Goal: Transaction & Acquisition: Purchase product/service

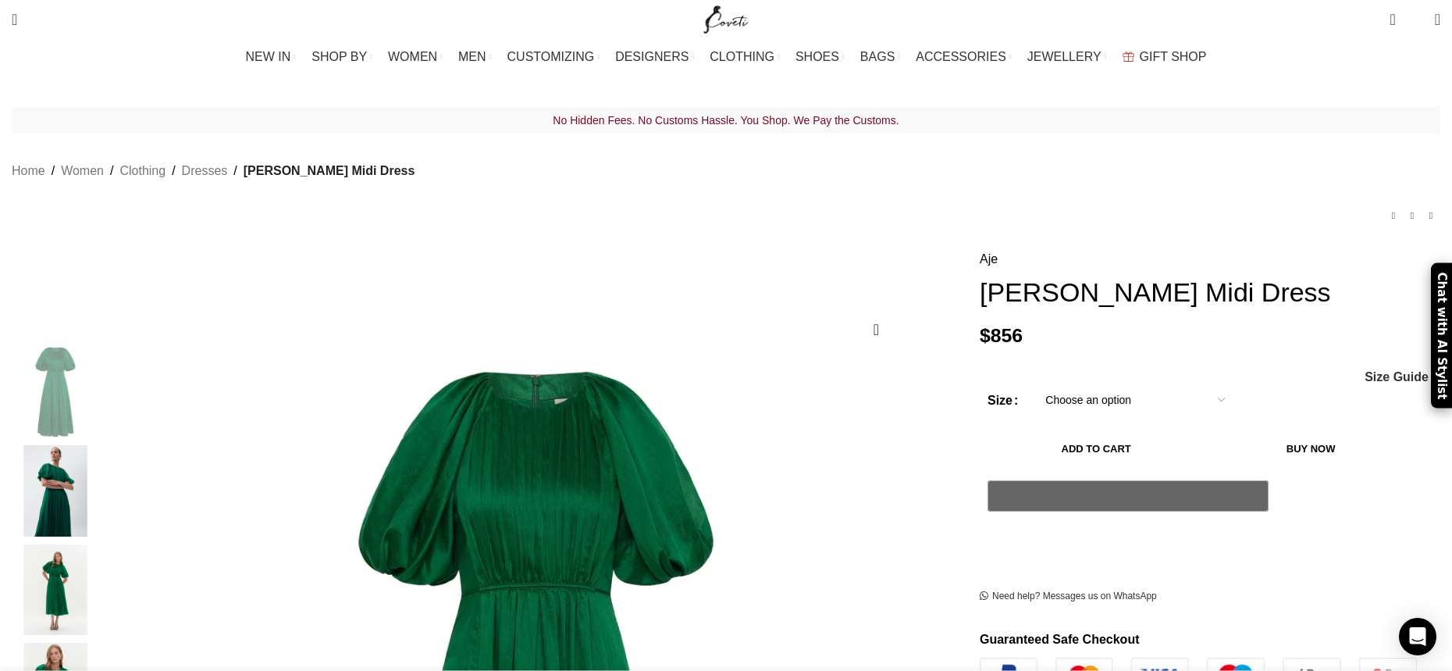
scroll to position [0, 329]
click at [103, 490] on img "2 / 7" at bounding box center [55, 490] width 95 height 91
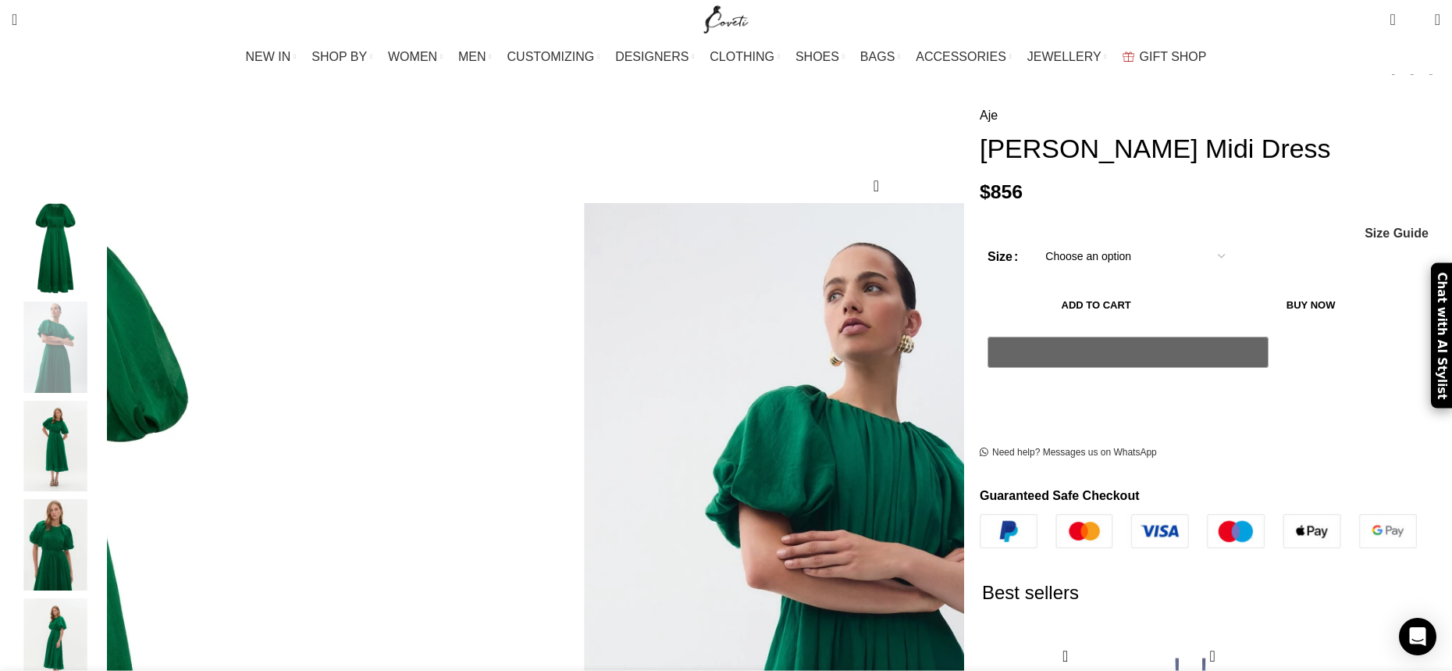
scroll to position [0, 0]
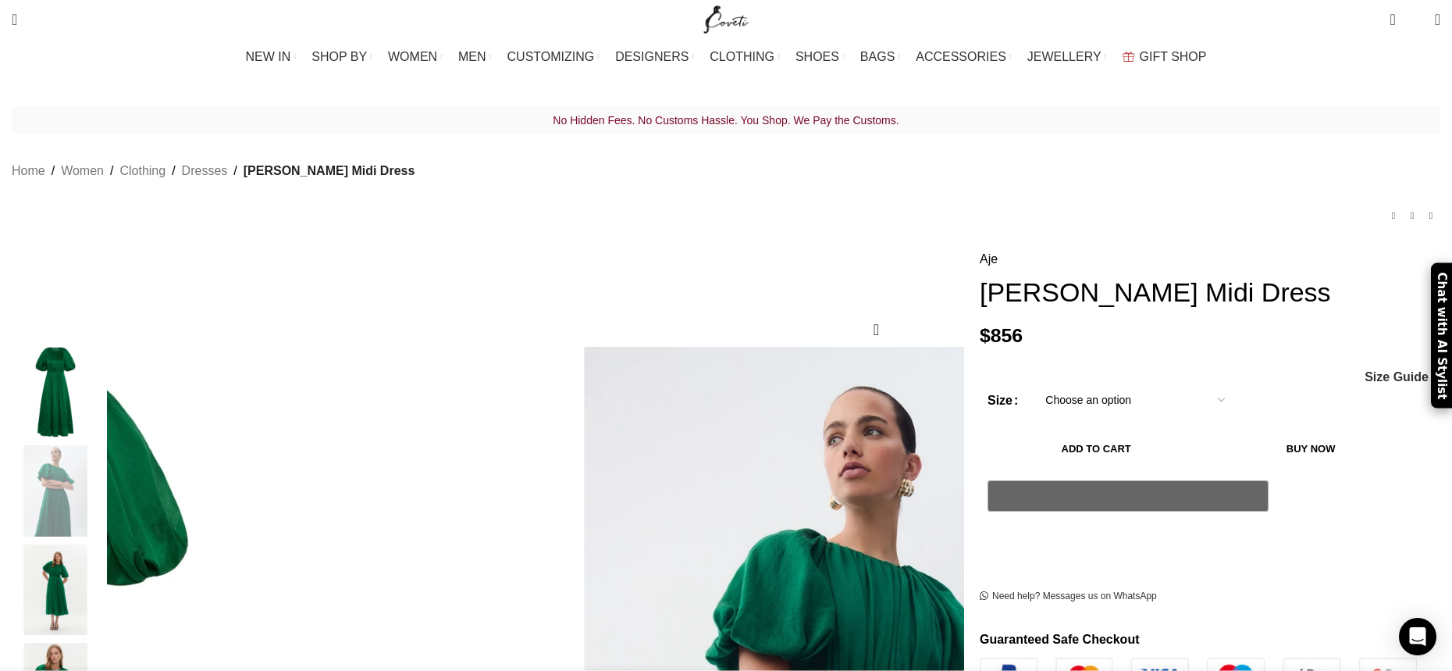
click at [1034, 383] on select "Choose an option 4UK 6UK 8 UK 10 UK 12 UK 14 UK 16 UK" at bounding box center [1135, 399] width 203 height 33
select select "6uk"
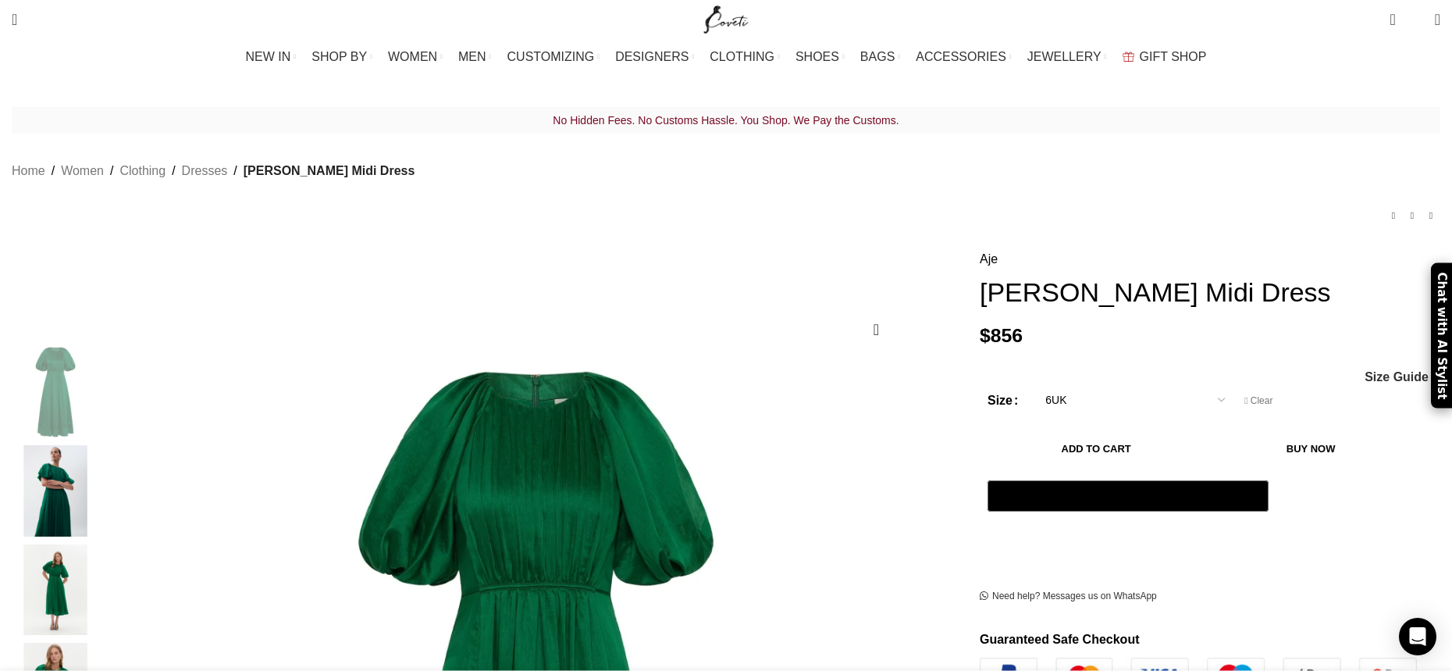
scroll to position [0, 986]
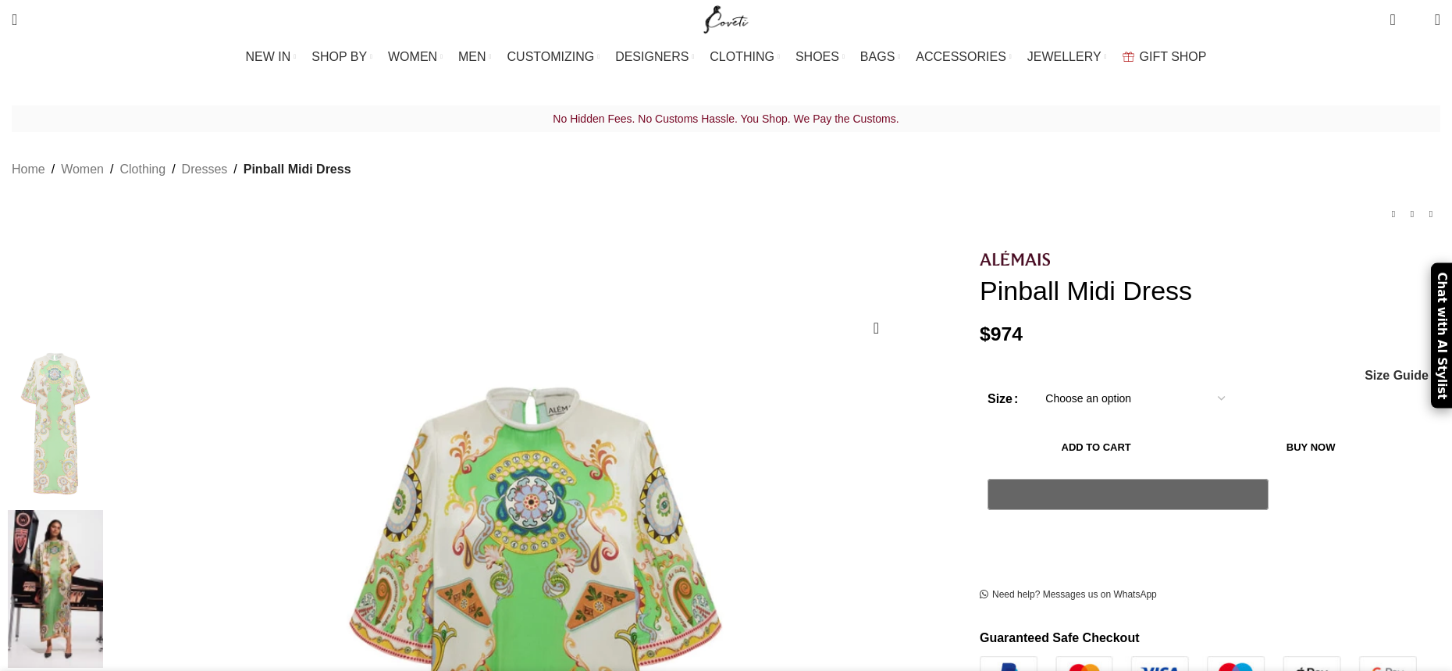
click at [1034, 382] on select "Choose an option 4 UK 6 UK 8 [GEOGRAPHIC_DATA] 10 [GEOGRAPHIC_DATA] 12 [GEOGRAP…" at bounding box center [1135, 398] width 203 height 33
select select "6-[GEOGRAPHIC_DATA]"
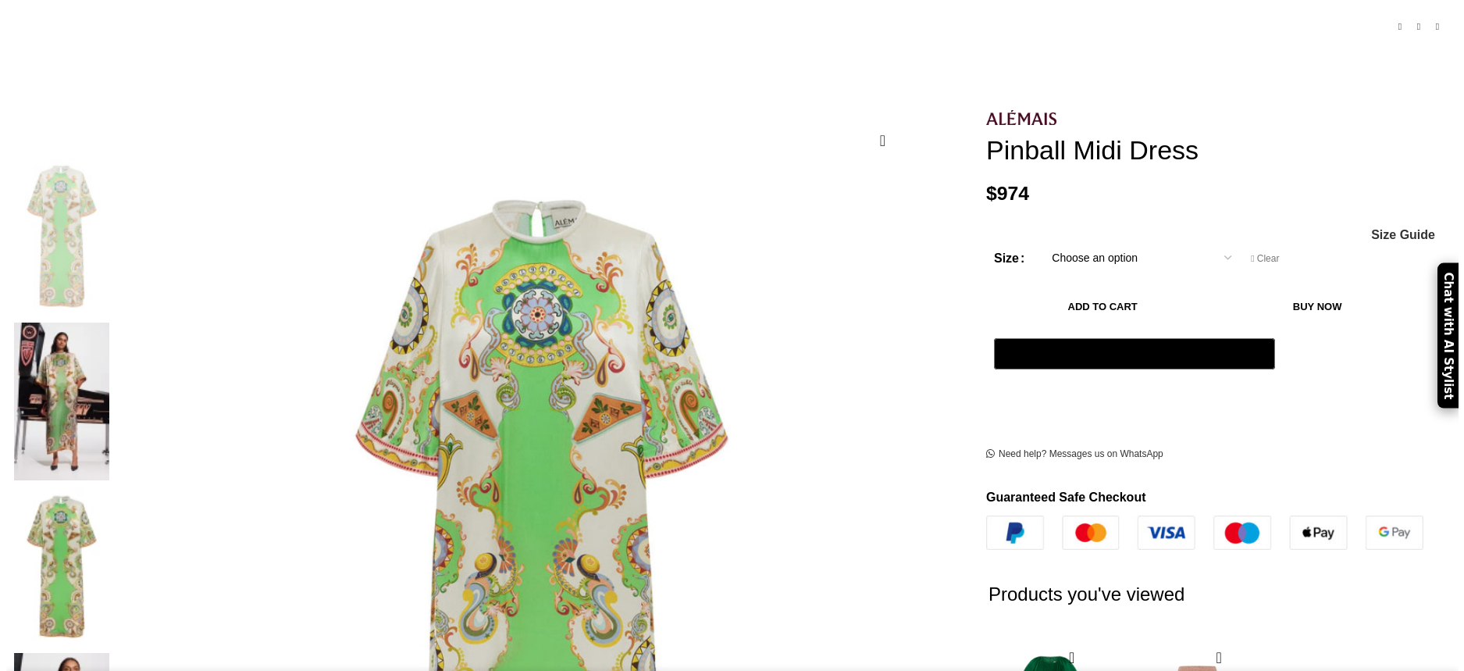
scroll to position [208, 0]
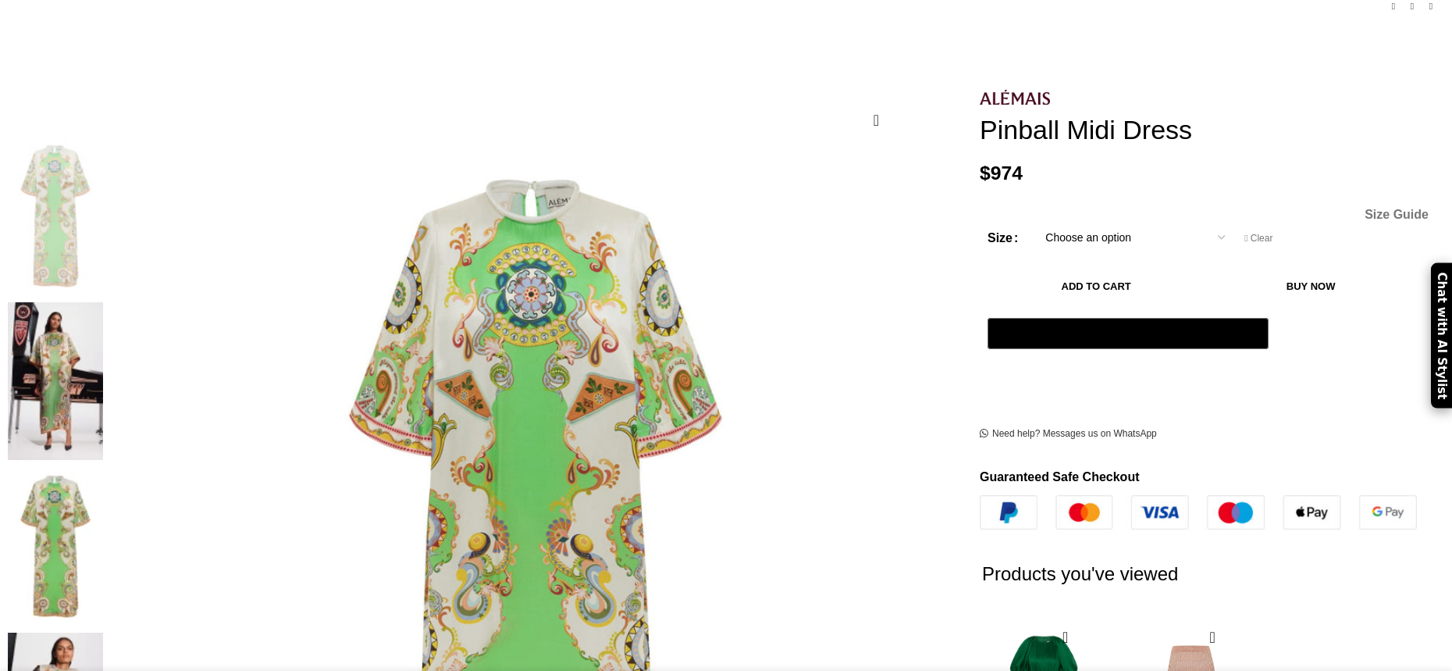
click at [1365, 209] on span "Size Guide" at bounding box center [1397, 215] width 64 height 12
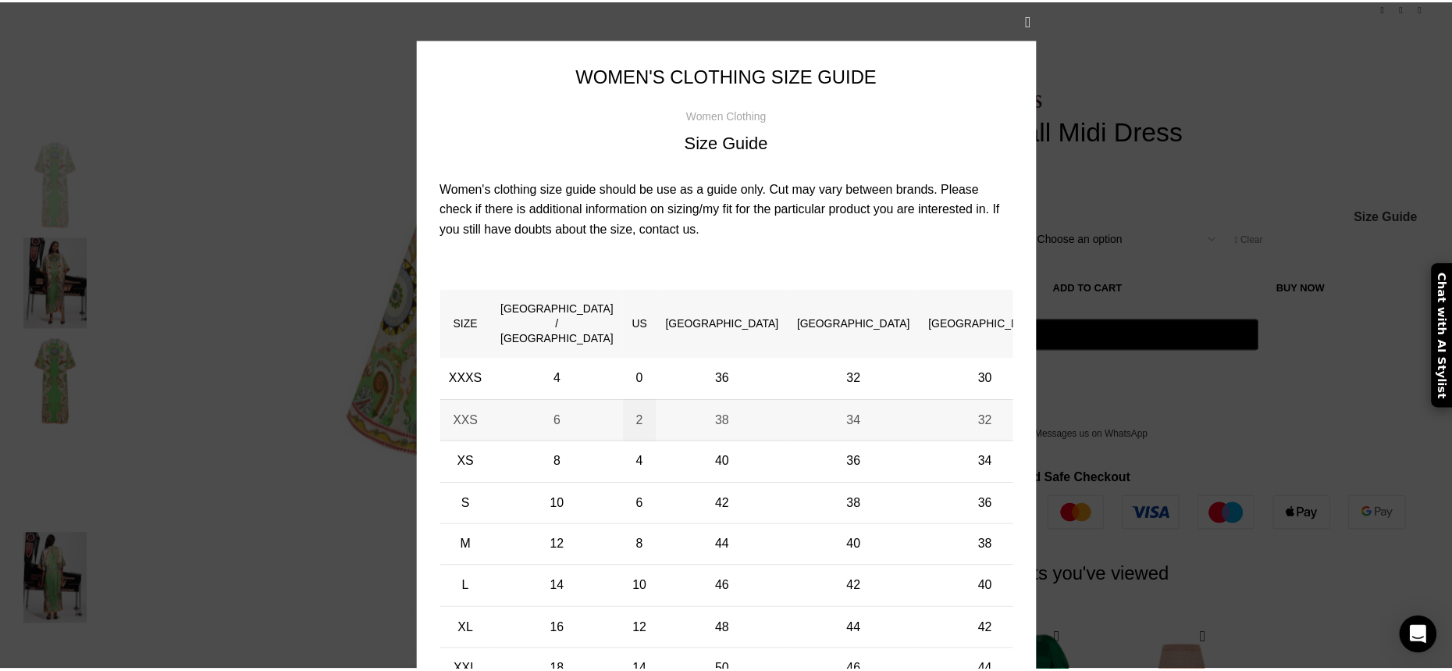
scroll to position [0, 165]
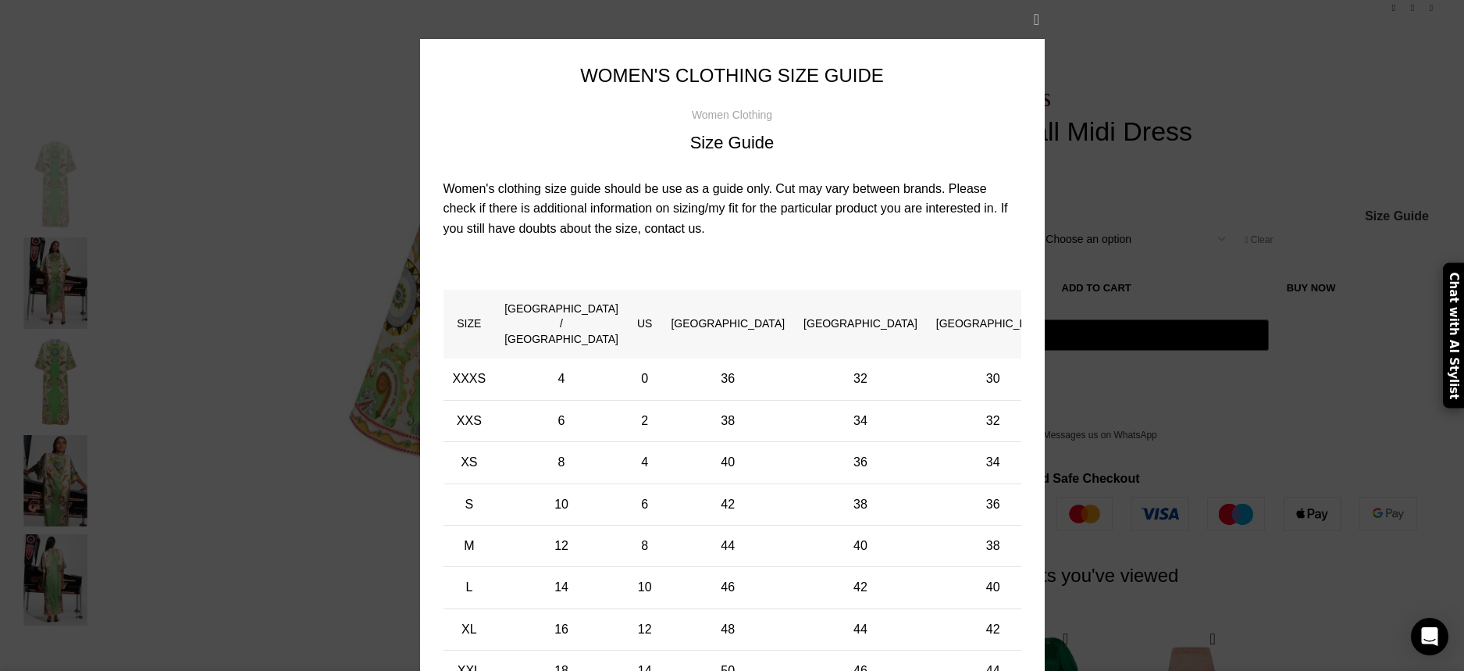
click at [1028, 19] on button "×" at bounding box center [1037, 19] width 39 height 39
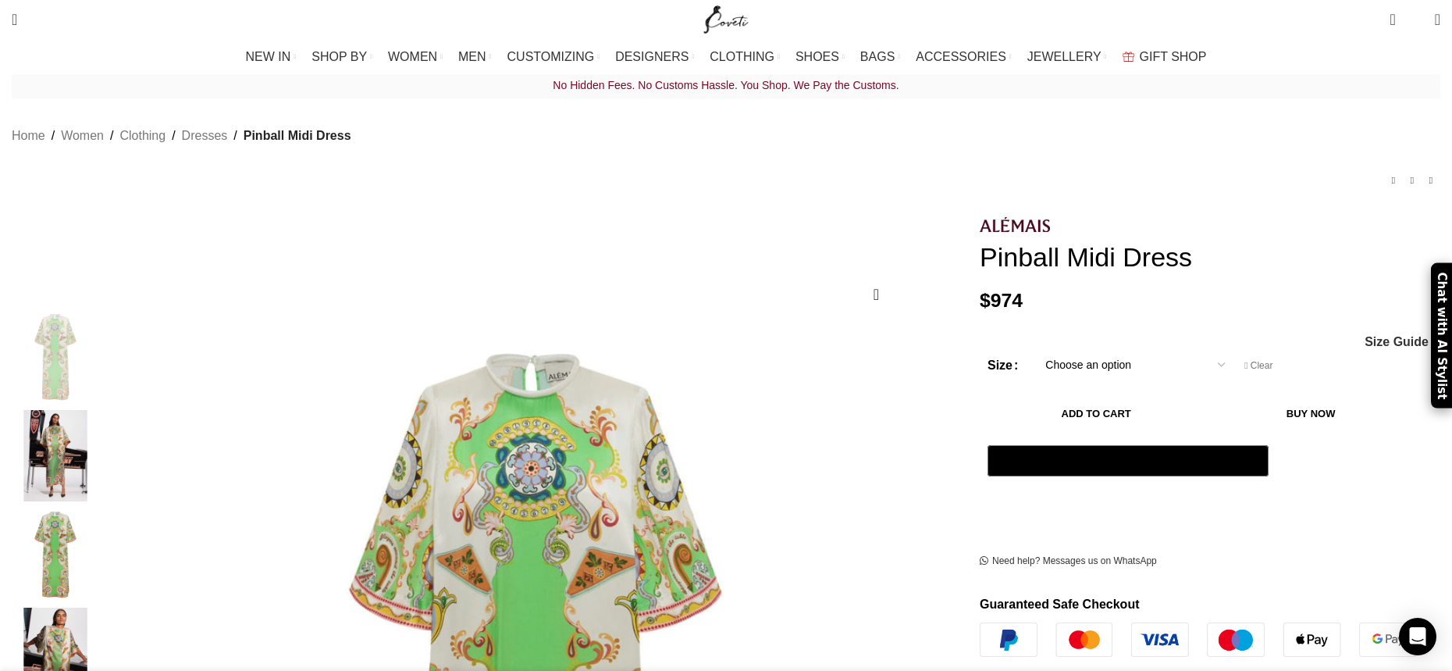
scroll to position [0, 0]
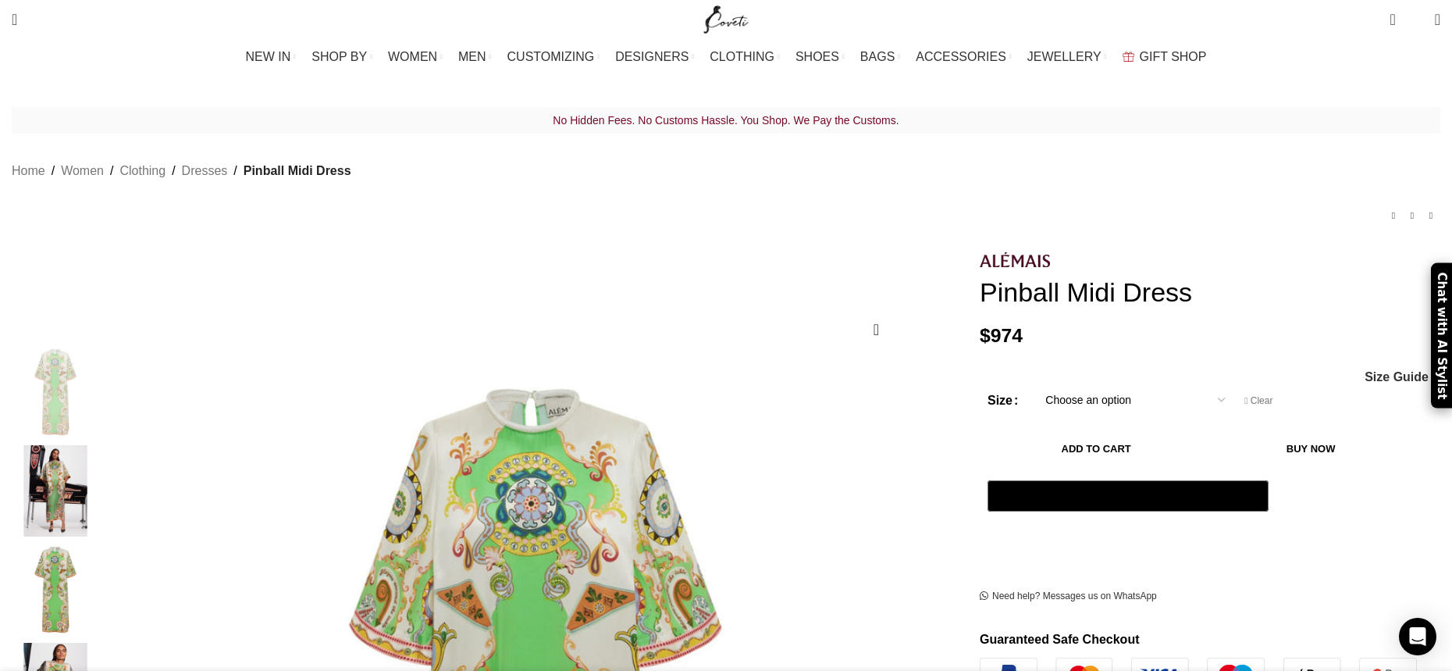
click at [1042, 432] on button "Add to cart" at bounding box center [1096, 448] width 217 height 33
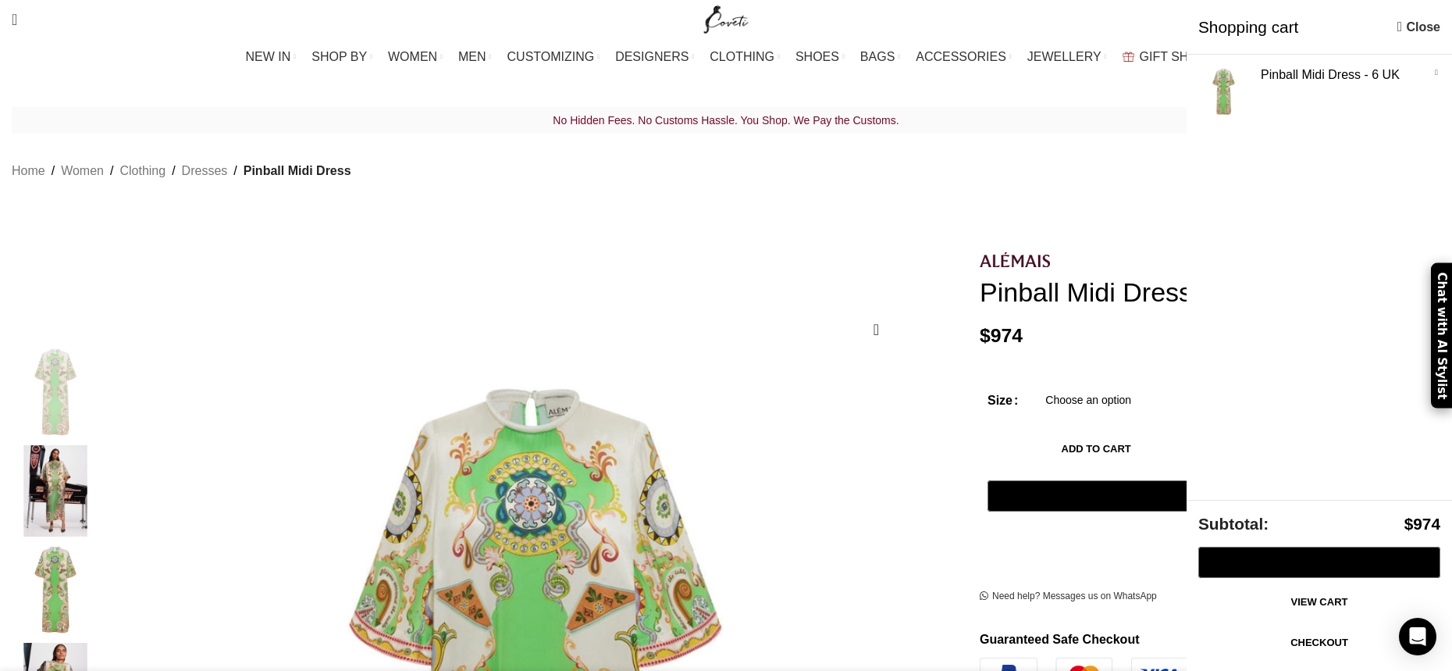
click at [980, 287] on h1 "Pinball Midi Dress" at bounding box center [1210, 292] width 461 height 32
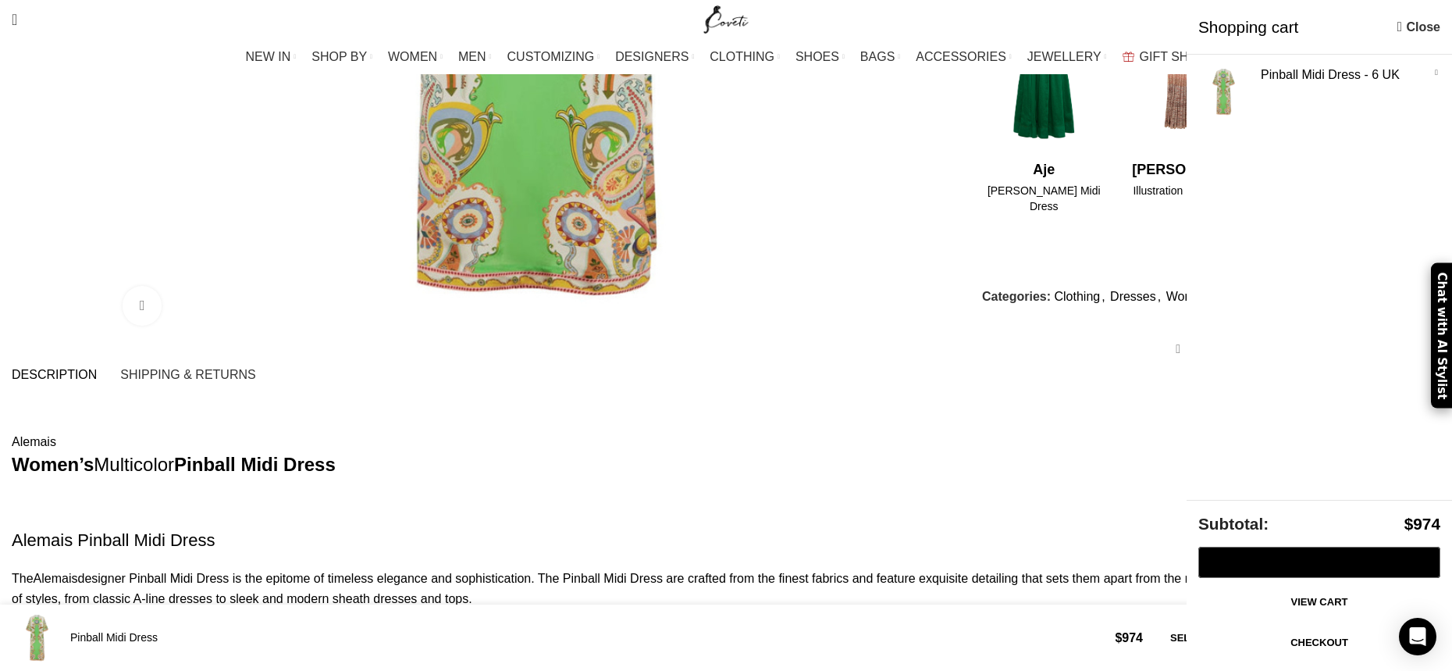
click at [1029, 529] on h3 "Alemais Pinball Midi Dress" at bounding box center [726, 541] width 1429 height 24
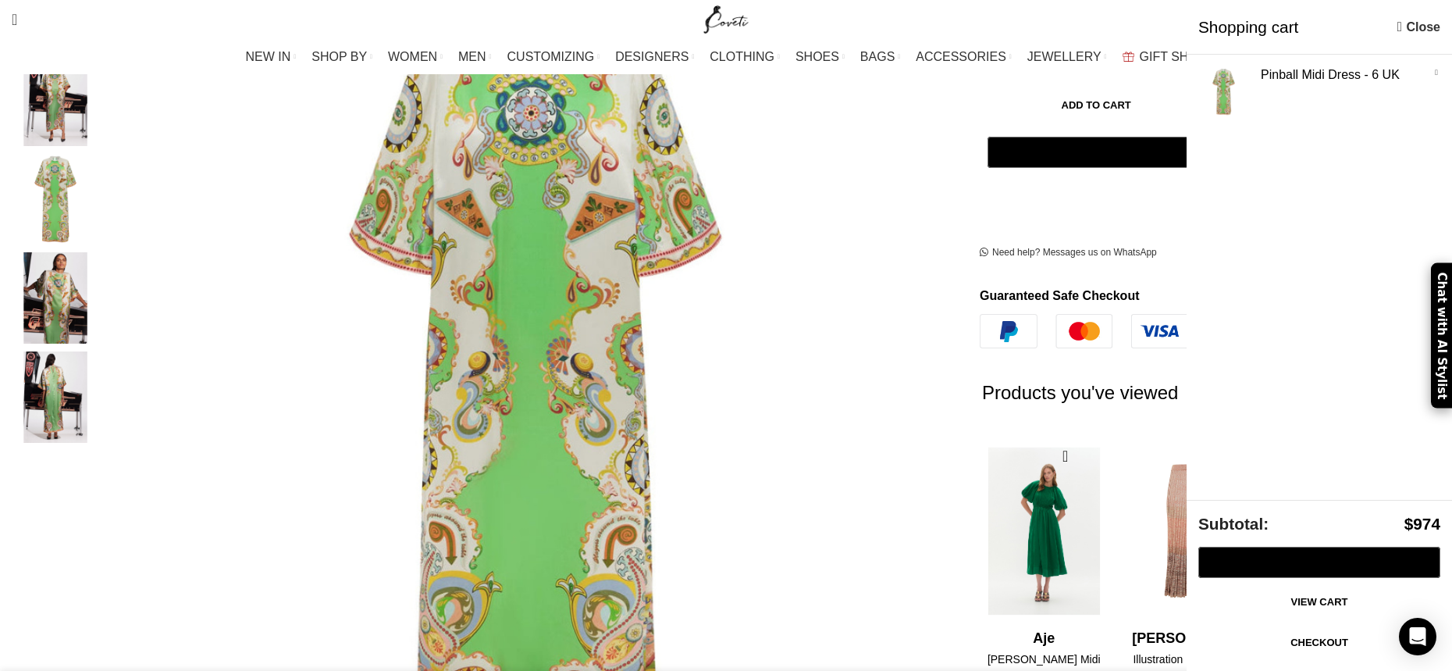
click at [981, 447] on img "1 / 2" at bounding box center [1044, 530] width 127 height 193
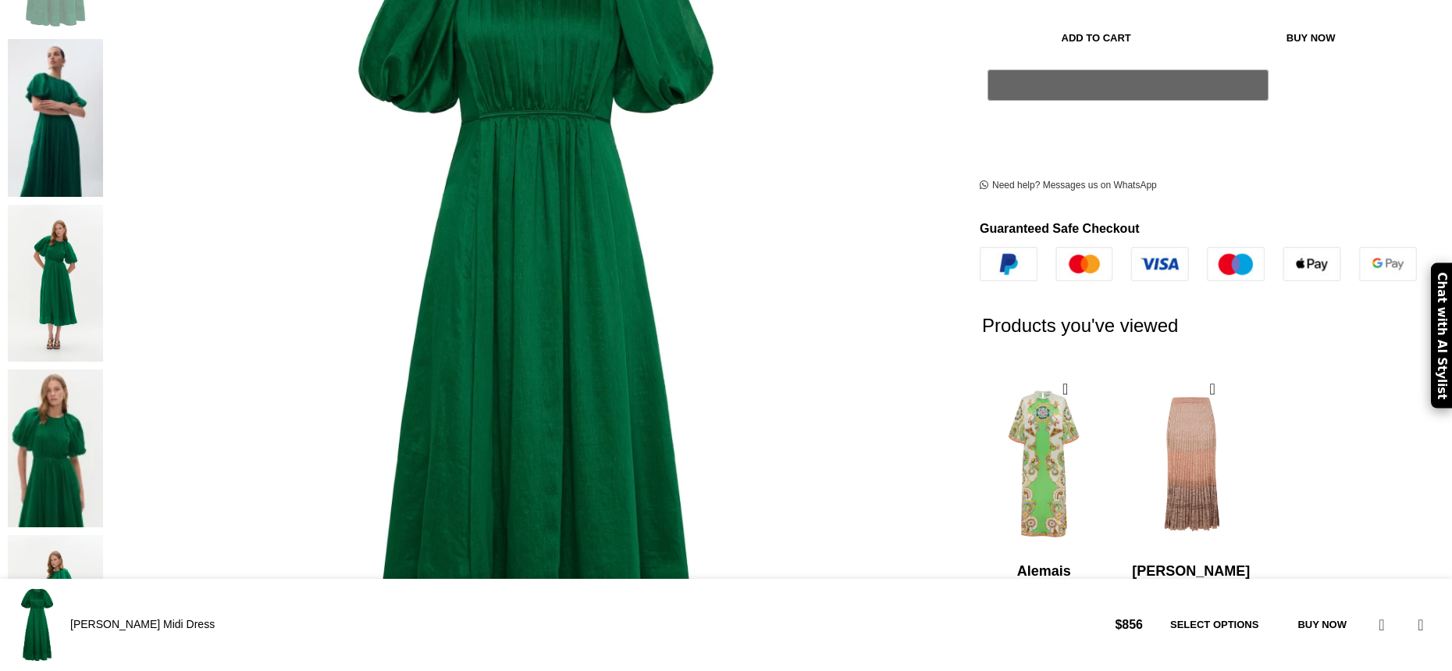
scroll to position [469, 0]
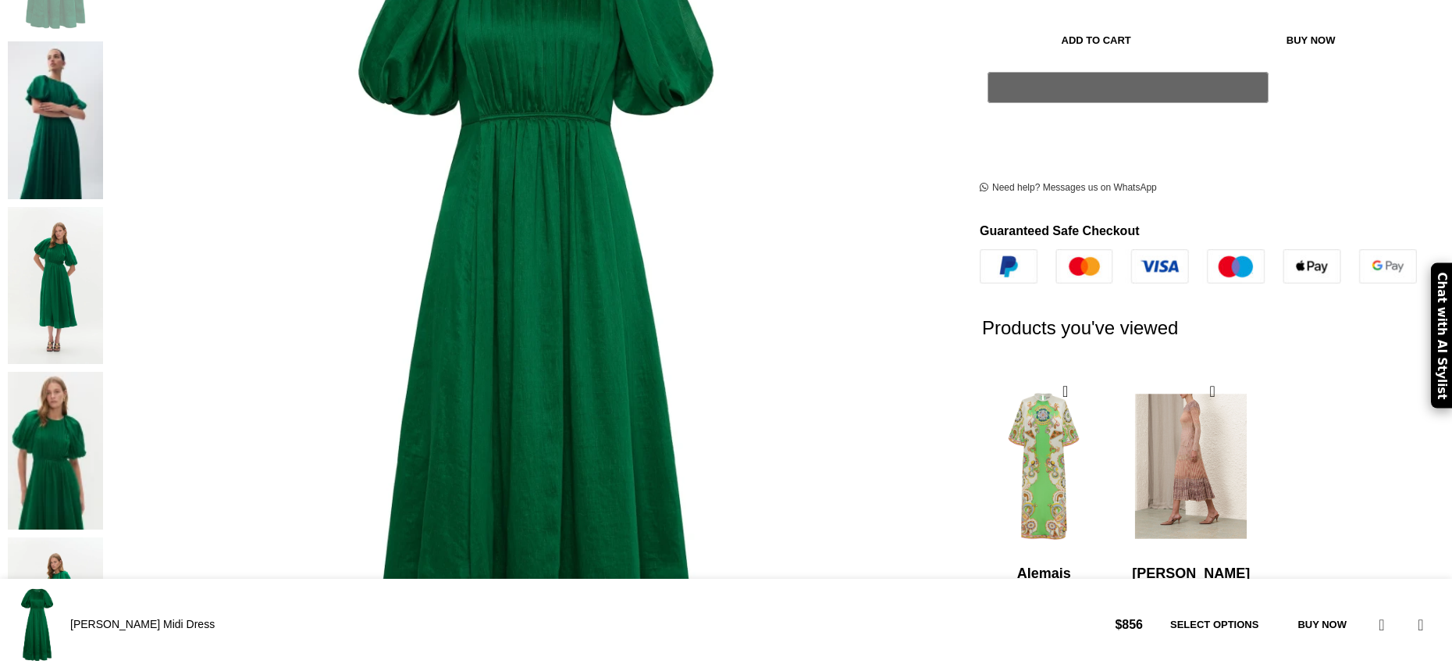
click at [1128, 372] on img "2 / 2" at bounding box center [1191, 466] width 127 height 193
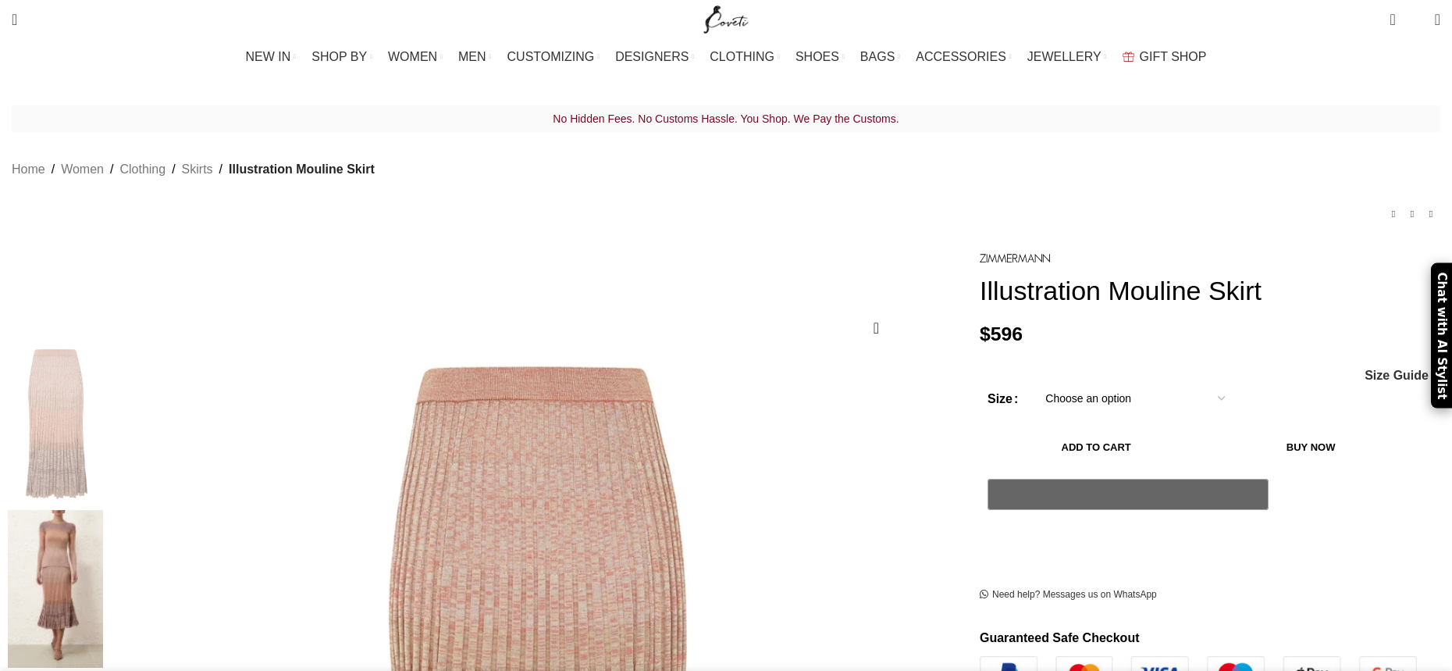
click at [103, 510] on img at bounding box center [55, 589] width 95 height 158
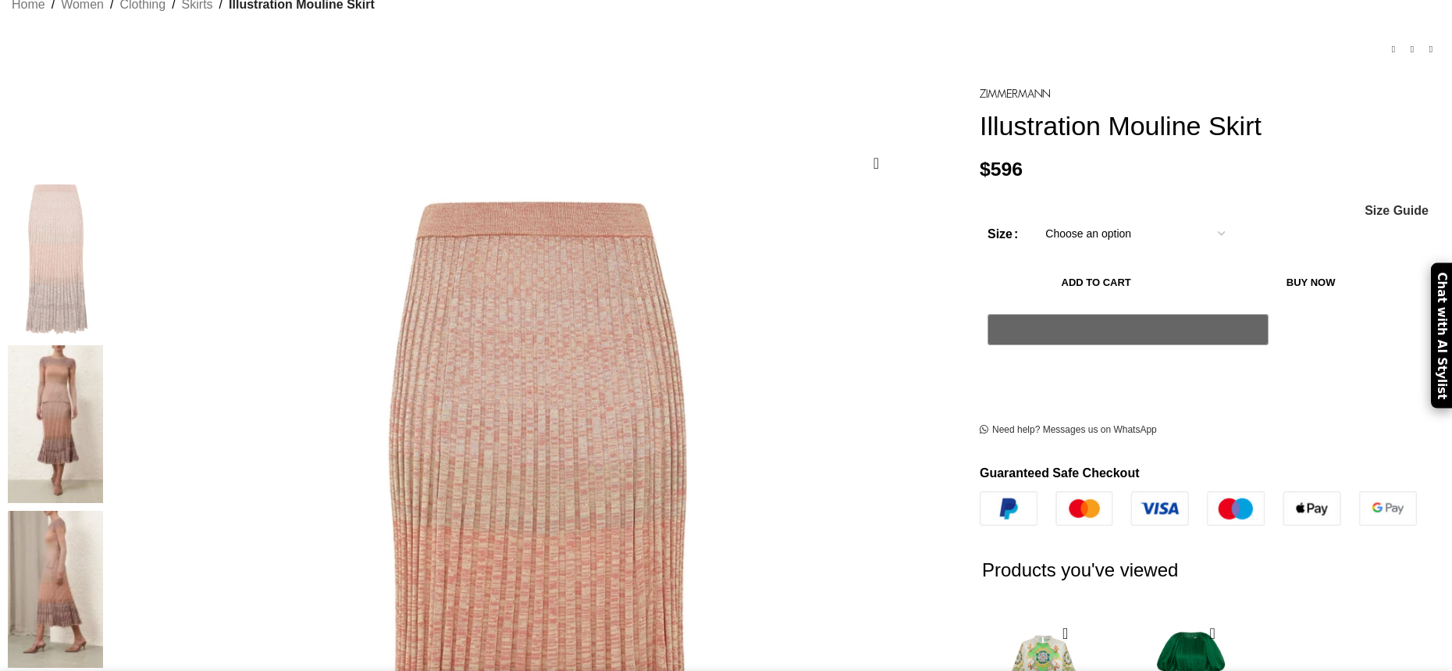
scroll to position [234, 0]
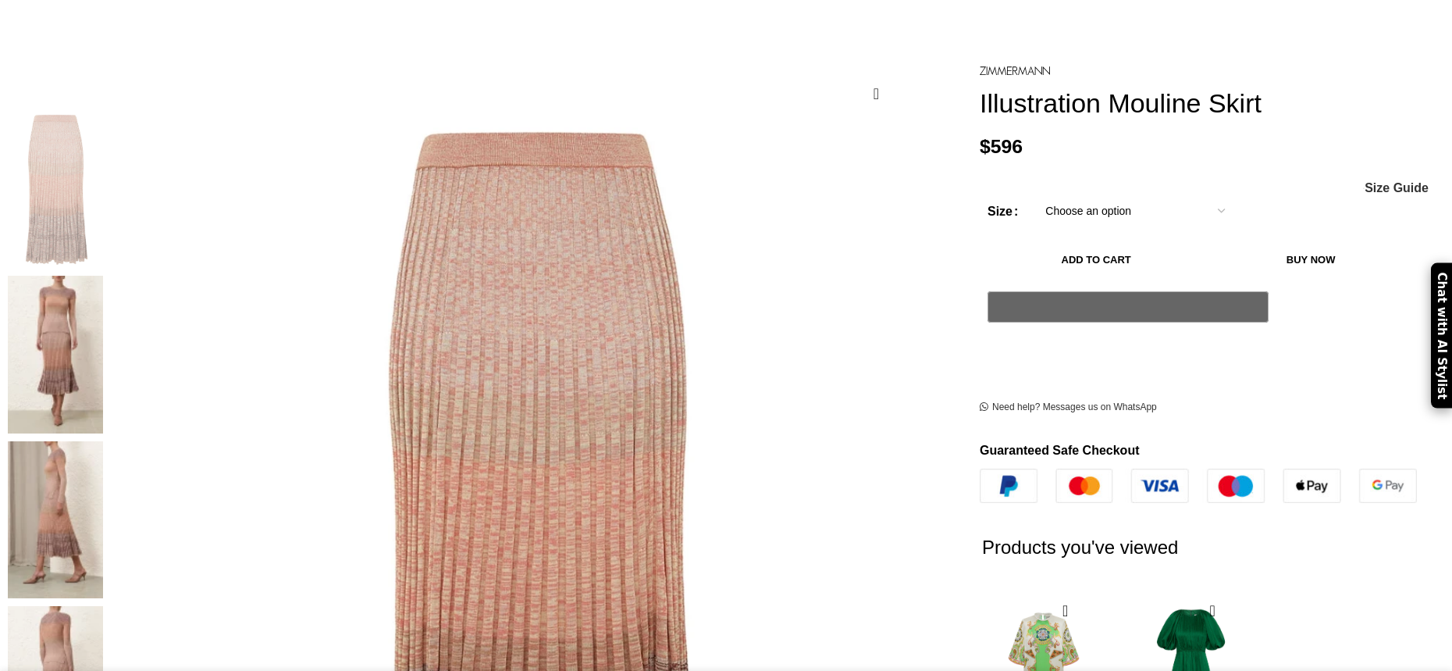
click at [103, 276] on img at bounding box center [55, 355] width 95 height 158
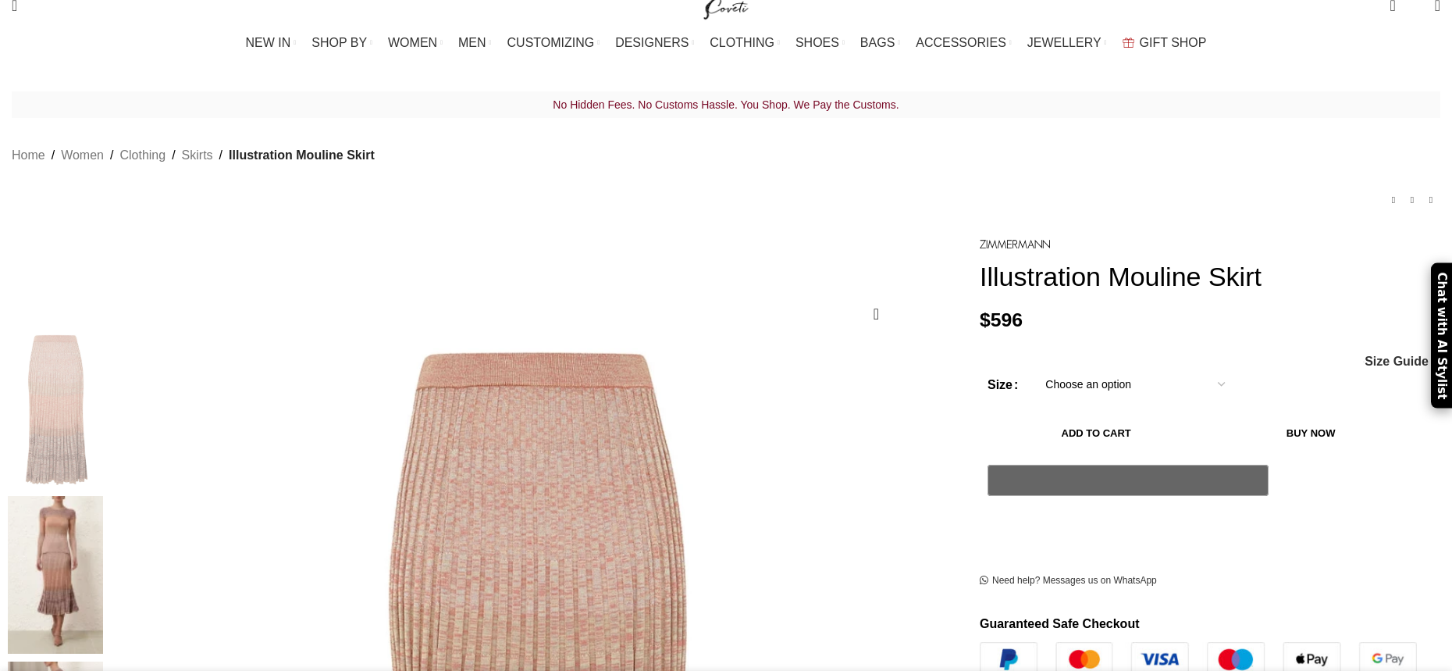
scroll to position [0, 0]
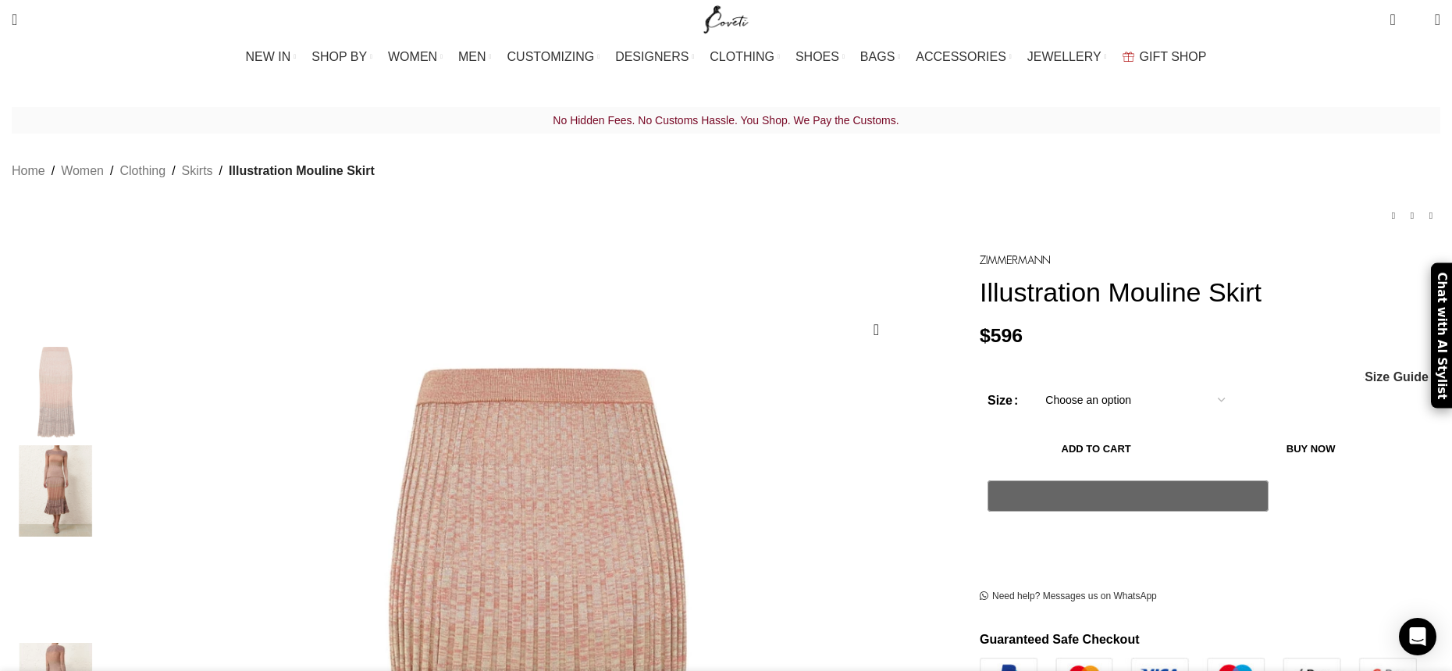
click at [103, 446] on img "2 / 6" at bounding box center [55, 490] width 95 height 91
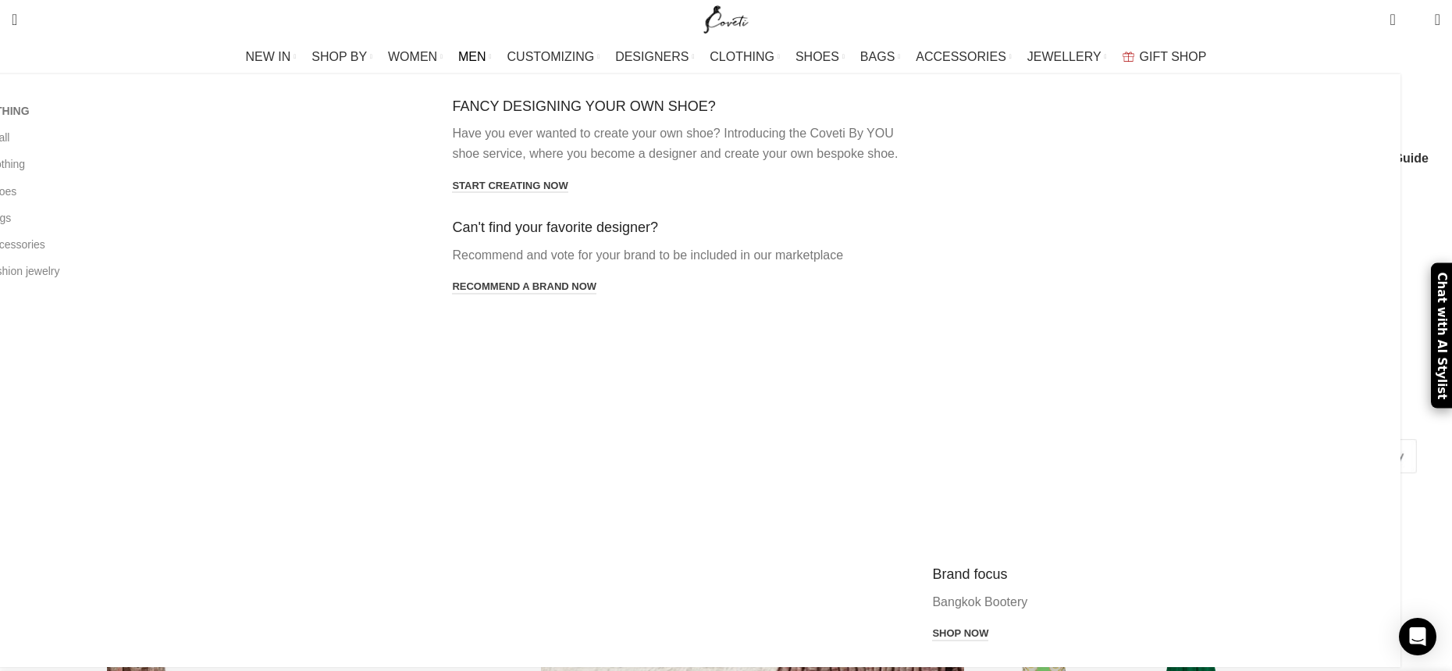
scroll to position [390, 0]
